Goal: Task Accomplishment & Management: Manage account settings

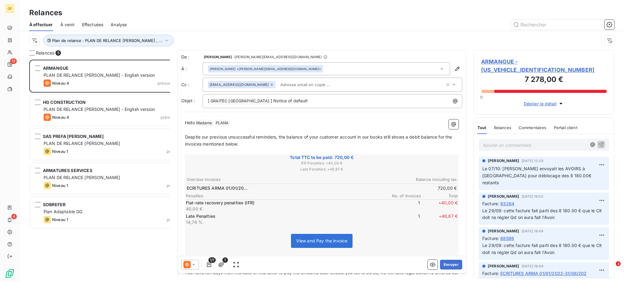
scroll to position [216, 134]
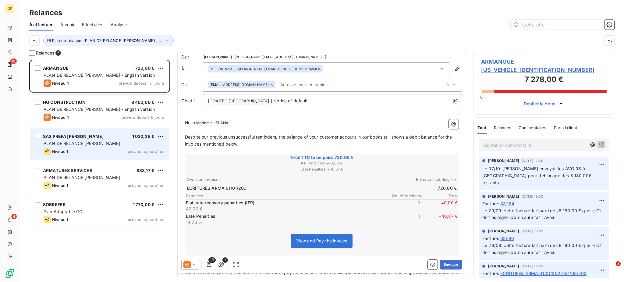
click at [91, 143] on span "PLAN DE RELANCE [PERSON_NAME]" at bounding box center [82, 143] width 76 height 5
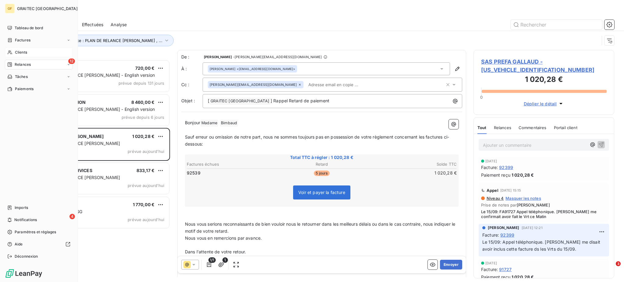
click at [20, 52] on span "Clients" at bounding box center [21, 52] width 12 height 5
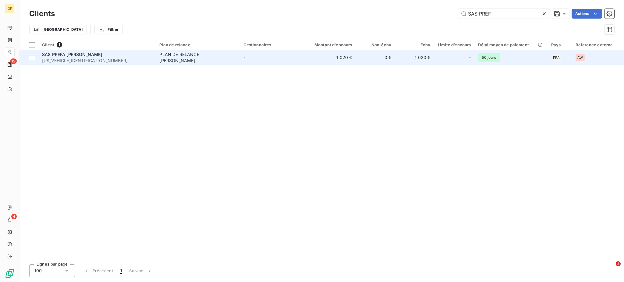
type input "SAS PREF"
drag, startPoint x: 120, startPoint y: 51, endPoint x: 82, endPoint y: 56, distance: 38.4
click at [82, 56] on span "SAS PREFA [PERSON_NAME]" at bounding box center [72, 54] width 60 height 5
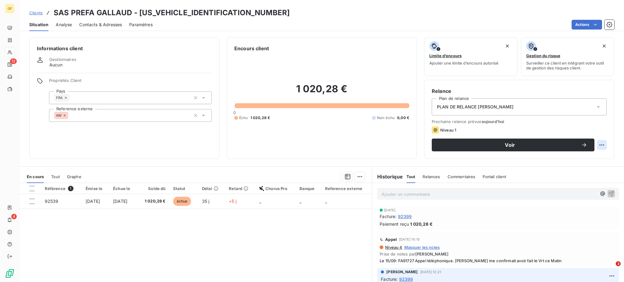
click at [597, 143] on html "GF 12 4 Clients SAS PREFA GALLAUD - [US_VEHICLE_IDENTIFICATION_NUMBER] Situatio…" at bounding box center [312, 141] width 624 height 282
click at [582, 160] on div "Replanifier cette action" at bounding box center [570, 159] width 55 height 10
select select "9"
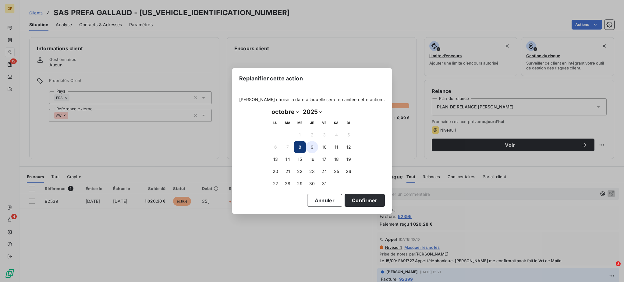
click at [314, 145] on button "9" at bounding box center [312, 147] width 12 height 12
click at [352, 200] on button "Confirmer" at bounding box center [365, 200] width 40 height 13
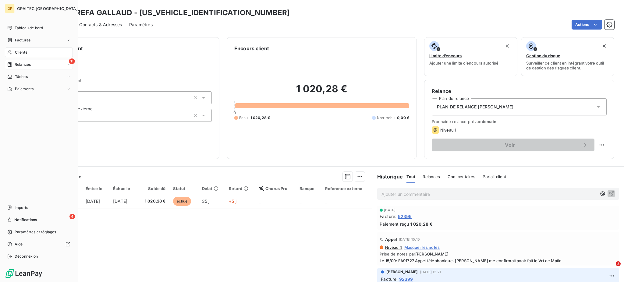
click at [23, 68] on div "11 Relances" at bounding box center [39, 65] width 68 height 10
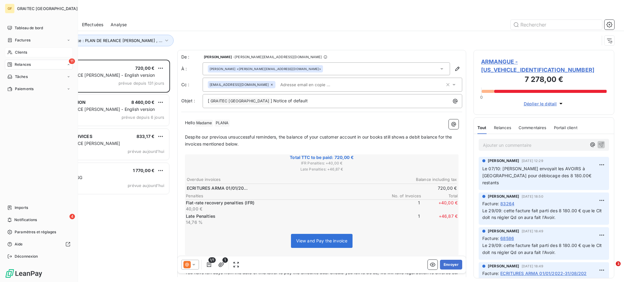
scroll to position [216, 134]
click at [25, 76] on span "À effectuer" at bounding box center [25, 76] width 20 height 5
click at [15, 49] on div "Clients" at bounding box center [39, 53] width 68 height 10
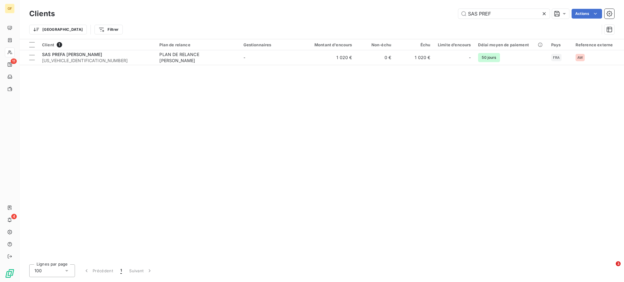
drag, startPoint x: 504, startPoint y: 18, endPoint x: 440, endPoint y: 16, distance: 64.3
click at [440, 16] on div "SAS PREF Actions" at bounding box center [338, 14] width 552 height 10
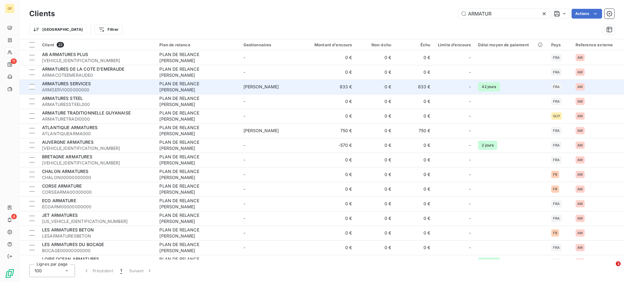
type input "ARMATUR"
click at [83, 87] on span "ARMSERVI000000000" at bounding box center [97, 90] width 110 height 6
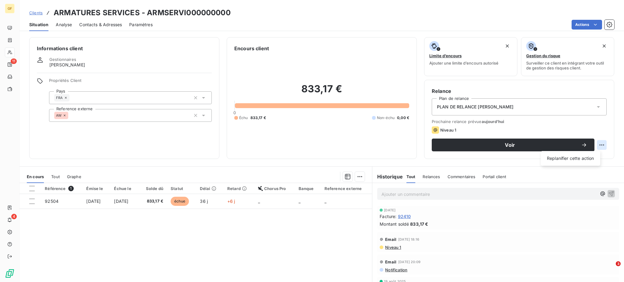
click at [593, 148] on html "GF 11 4 Clients ARMATURES SERVICES - ARMSERVI000000000 Situation Analyse Contac…" at bounding box center [312, 141] width 624 height 282
click at [571, 157] on div "Replanifier cette action" at bounding box center [570, 159] width 55 height 10
select select "9"
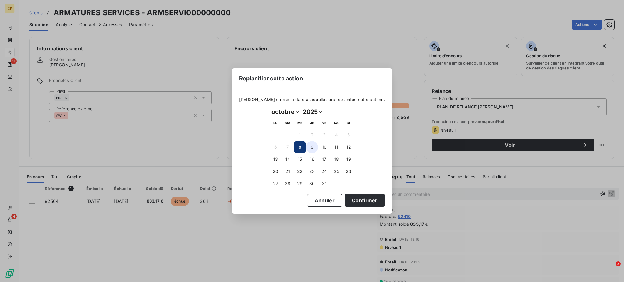
click at [312, 147] on button "9" at bounding box center [312, 147] width 12 height 12
click at [353, 203] on button "Confirmer" at bounding box center [365, 200] width 40 height 13
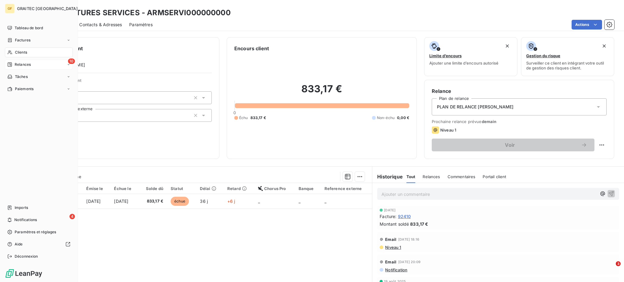
click at [22, 67] on div "10 Relances" at bounding box center [39, 65] width 68 height 10
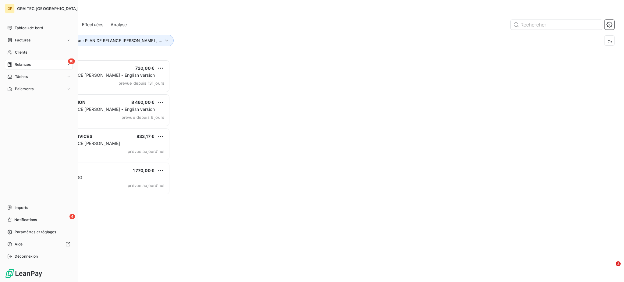
scroll to position [216, 134]
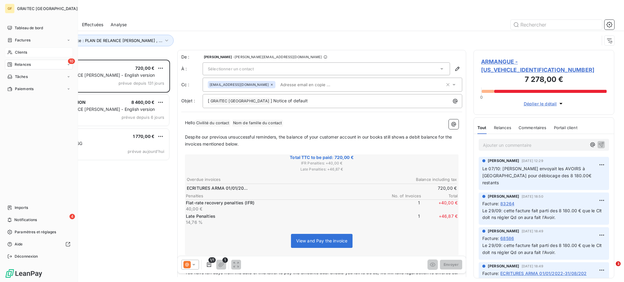
click at [25, 54] on span "Clients" at bounding box center [21, 52] width 12 height 5
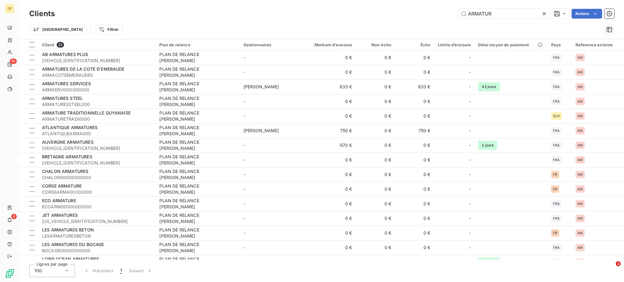
drag, startPoint x: 503, startPoint y: 15, endPoint x: 392, endPoint y: 10, distance: 110.4
click at [392, 10] on div "ARMATUR Actions" at bounding box center [338, 14] width 552 height 10
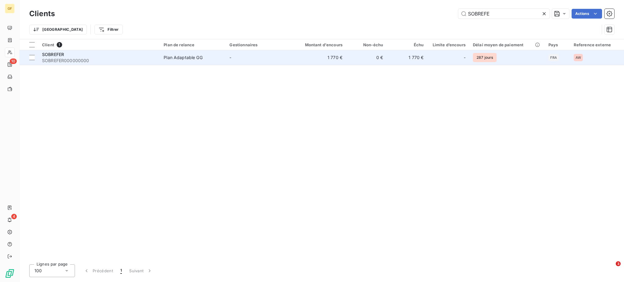
type input "SOBREFE"
click at [201, 60] on div "Plan Adaptable GG" at bounding box center [183, 58] width 39 height 6
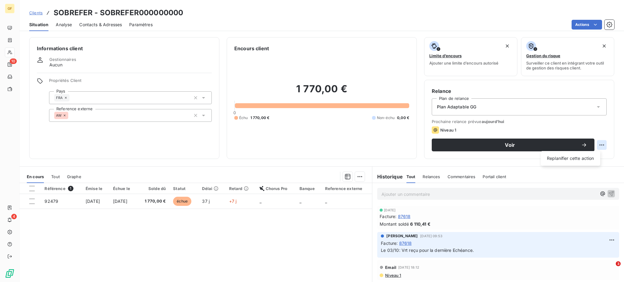
click at [594, 144] on html "GF 10 4 Clients SOBREFER - SOBREFER000000000 Situation Analyse Contacts & Adres…" at bounding box center [312, 141] width 624 height 282
click at [577, 162] on div "Replanifier cette action" at bounding box center [570, 159] width 55 height 10
select select "9"
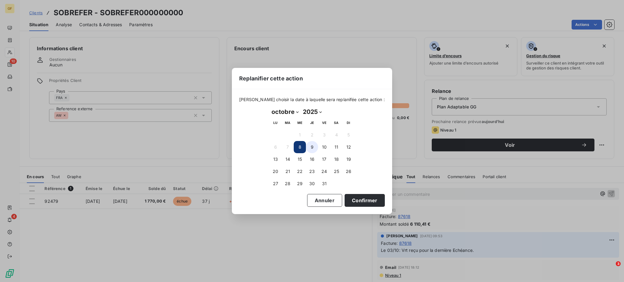
click at [312, 144] on button "9" at bounding box center [312, 147] width 12 height 12
click at [348, 204] on button "Confirmer" at bounding box center [365, 200] width 40 height 13
